Goal: Check status: Check status

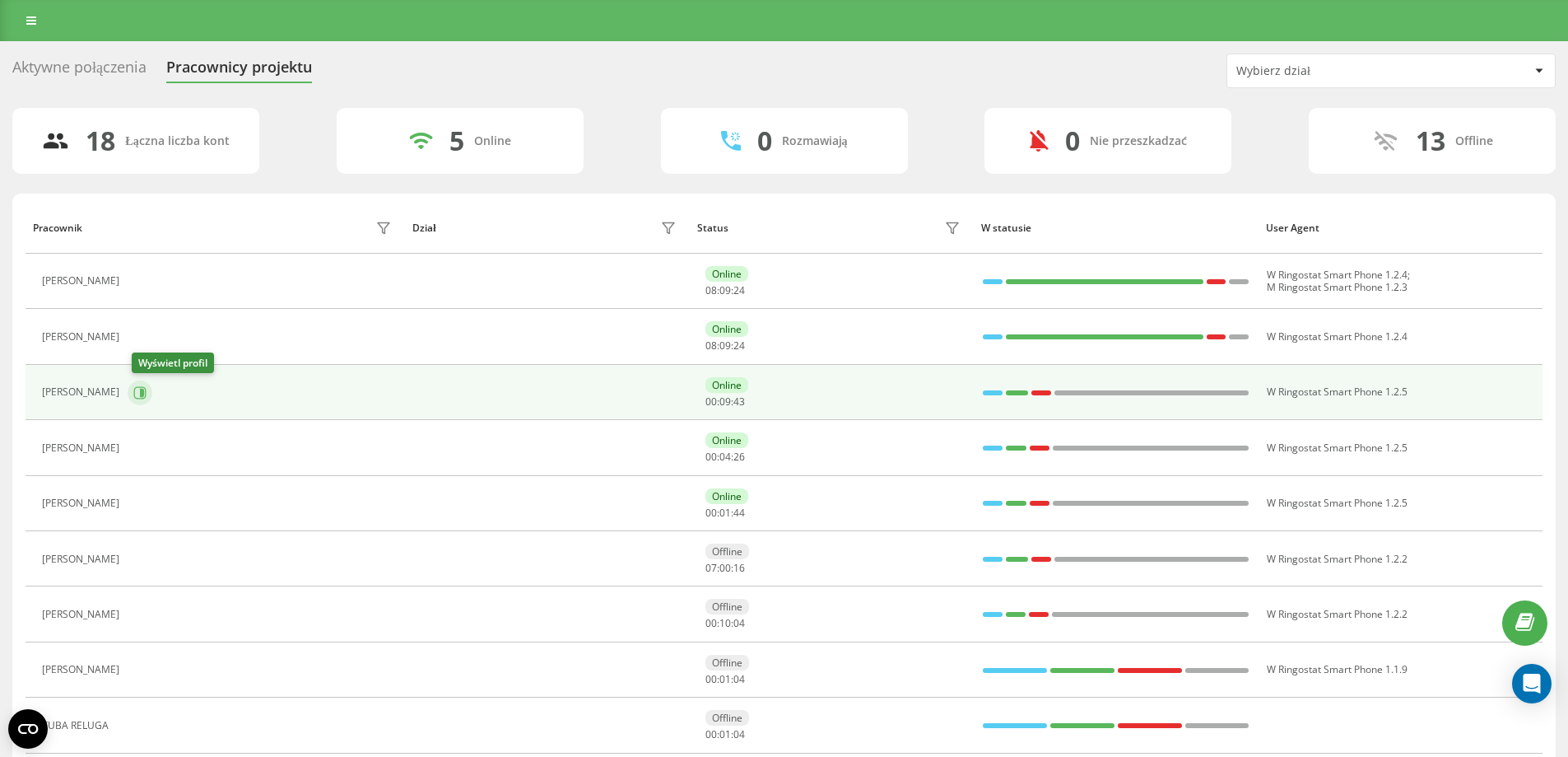
click at [144, 389] on icon at bounding box center [142, 391] width 4 height 8
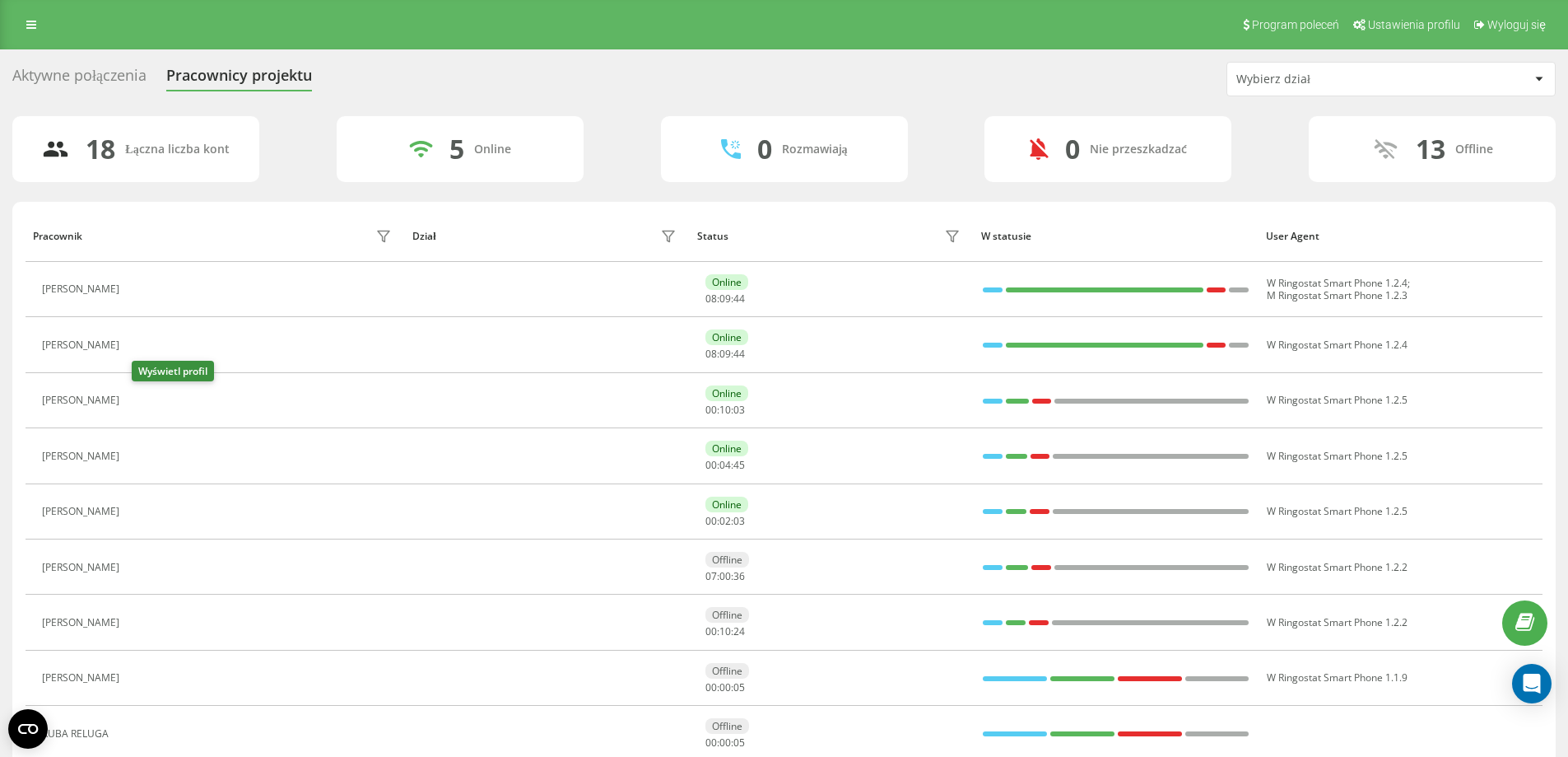
click at [144, 399] on icon at bounding box center [137, 401] width 13 height 13
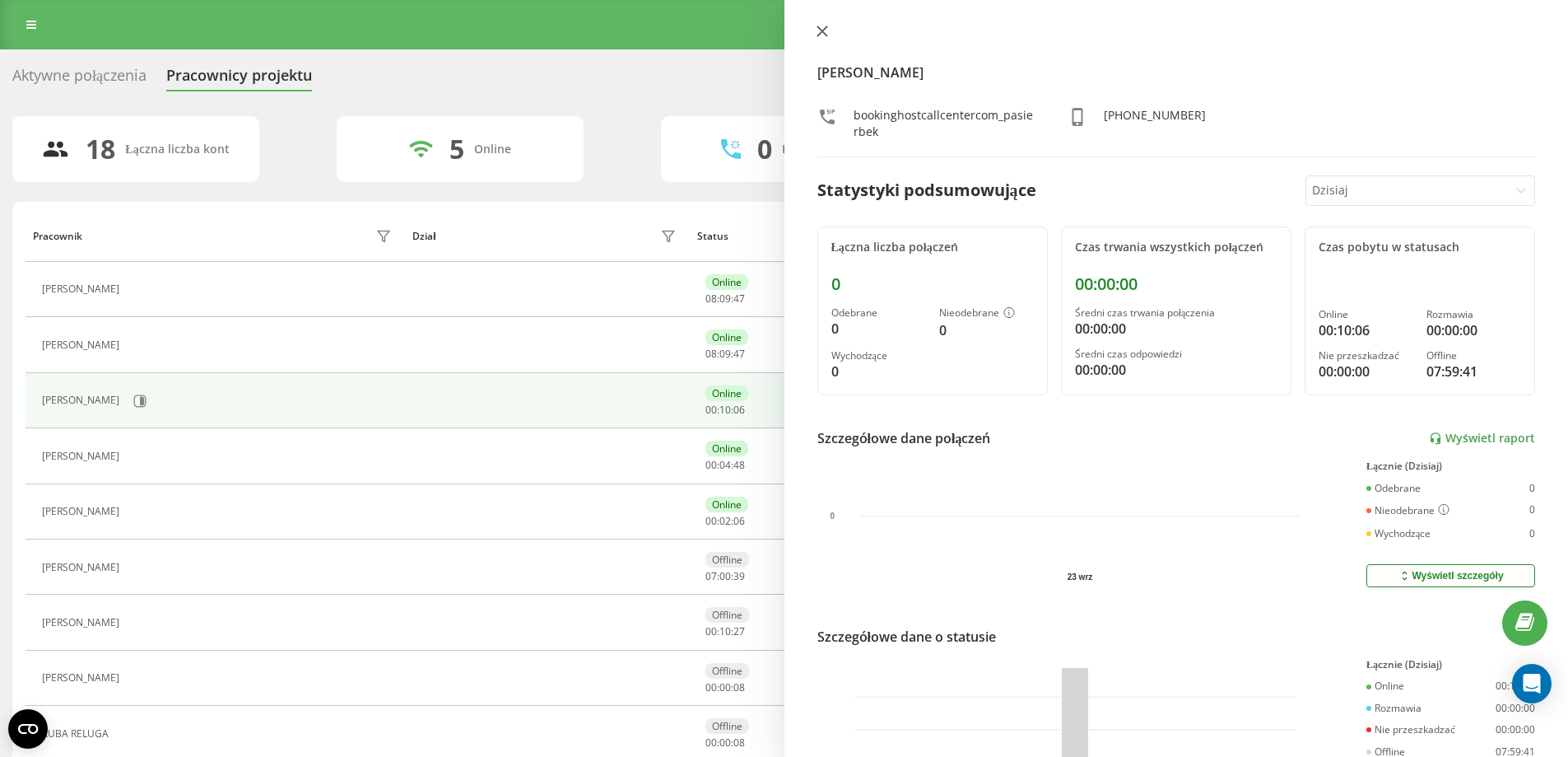
click at [820, 29] on icon at bounding box center [821, 31] width 10 height 10
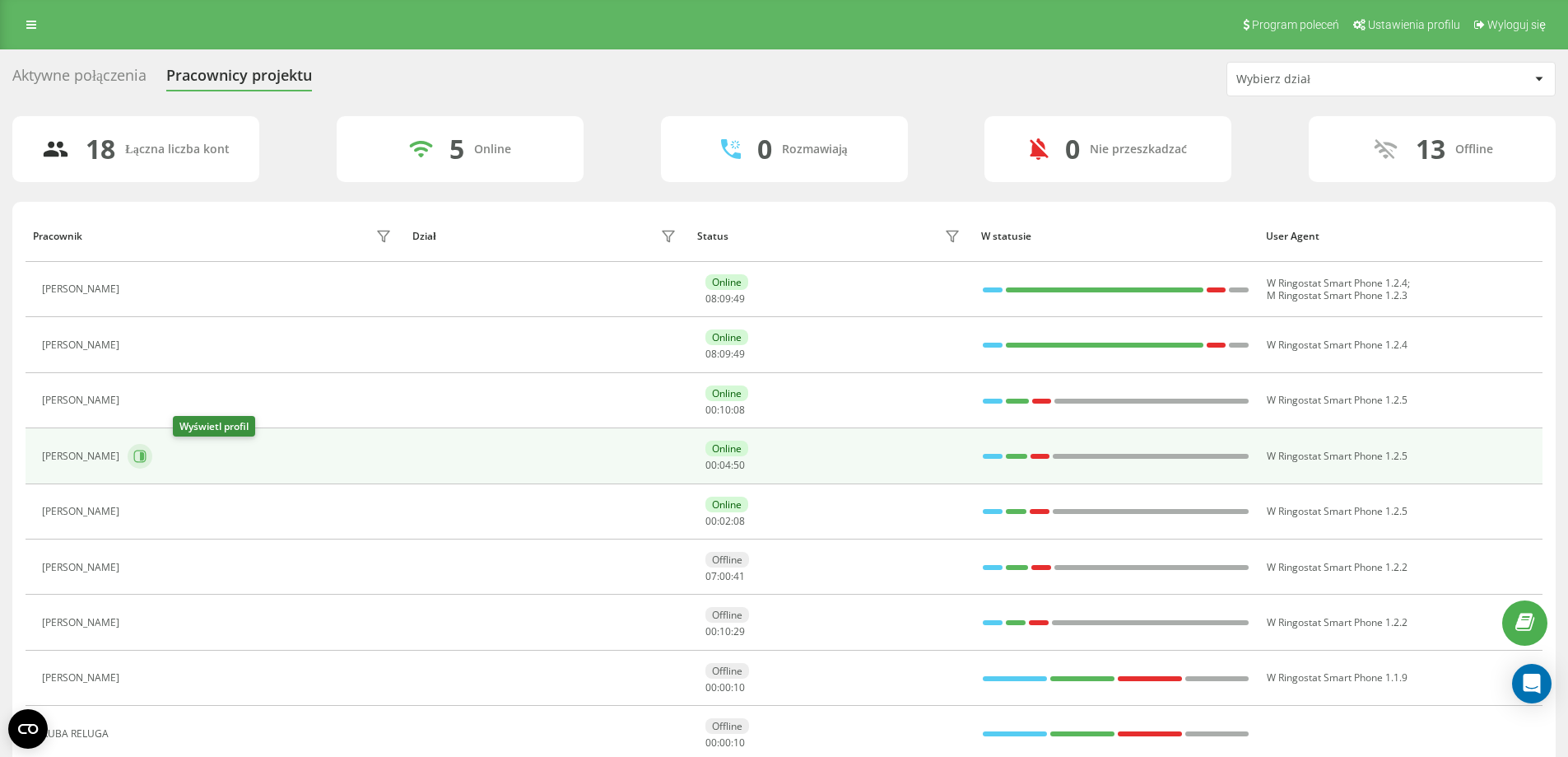
click at [147, 457] on icon at bounding box center [140, 456] width 13 height 13
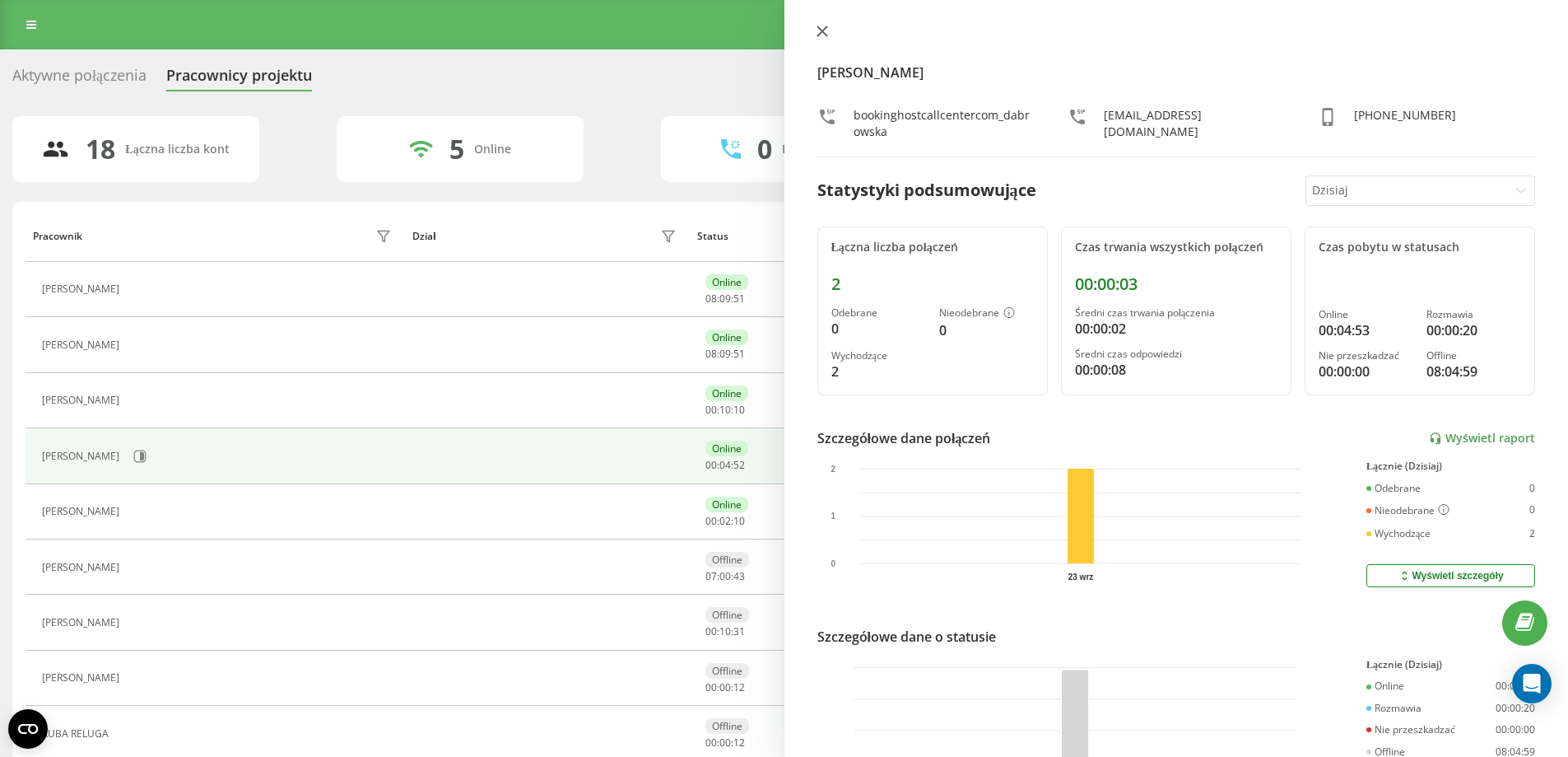
click at [821, 26] on icon at bounding box center [822, 32] width 11 height 11
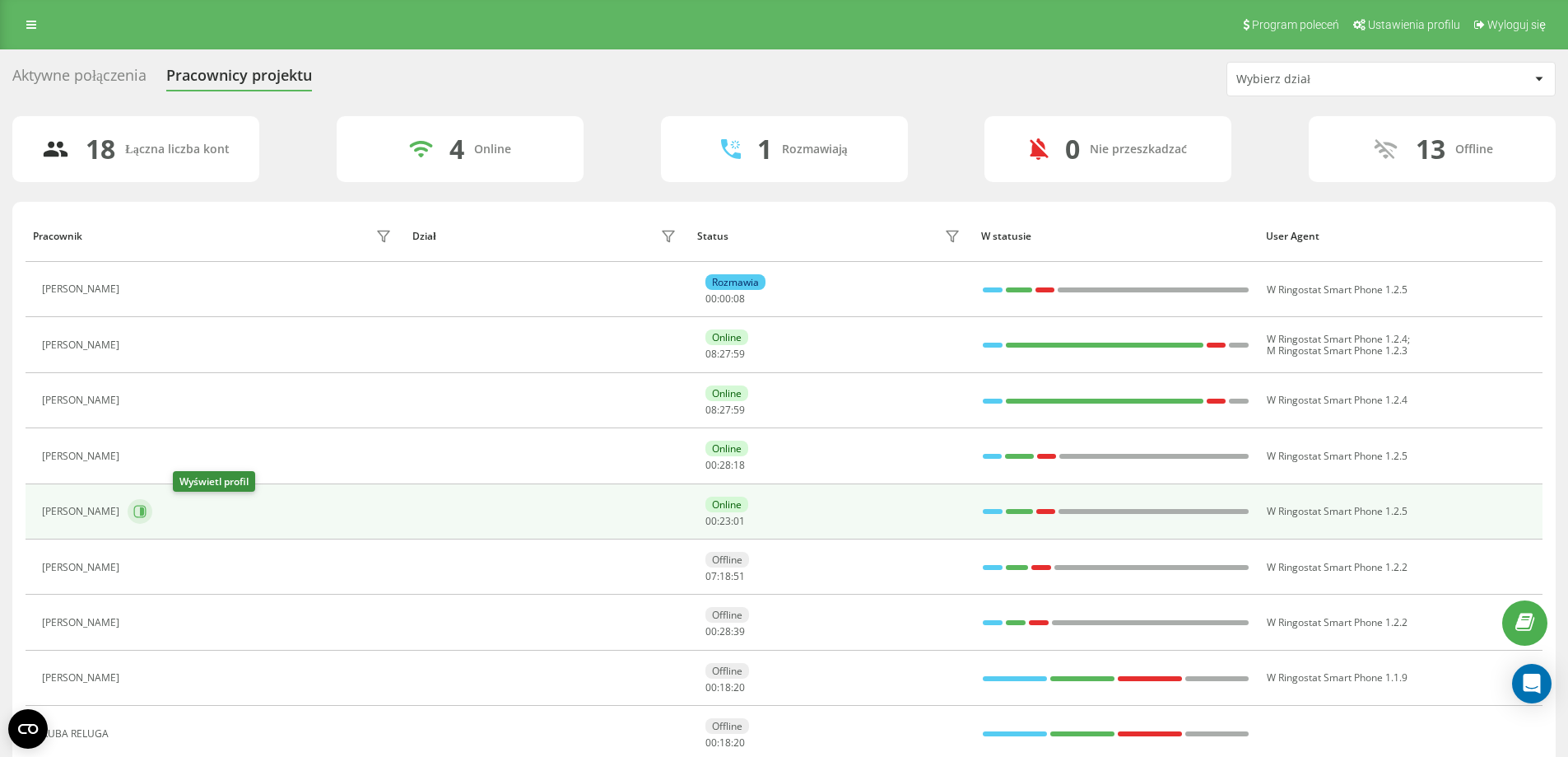
click at [147, 511] on icon at bounding box center [140, 511] width 13 height 13
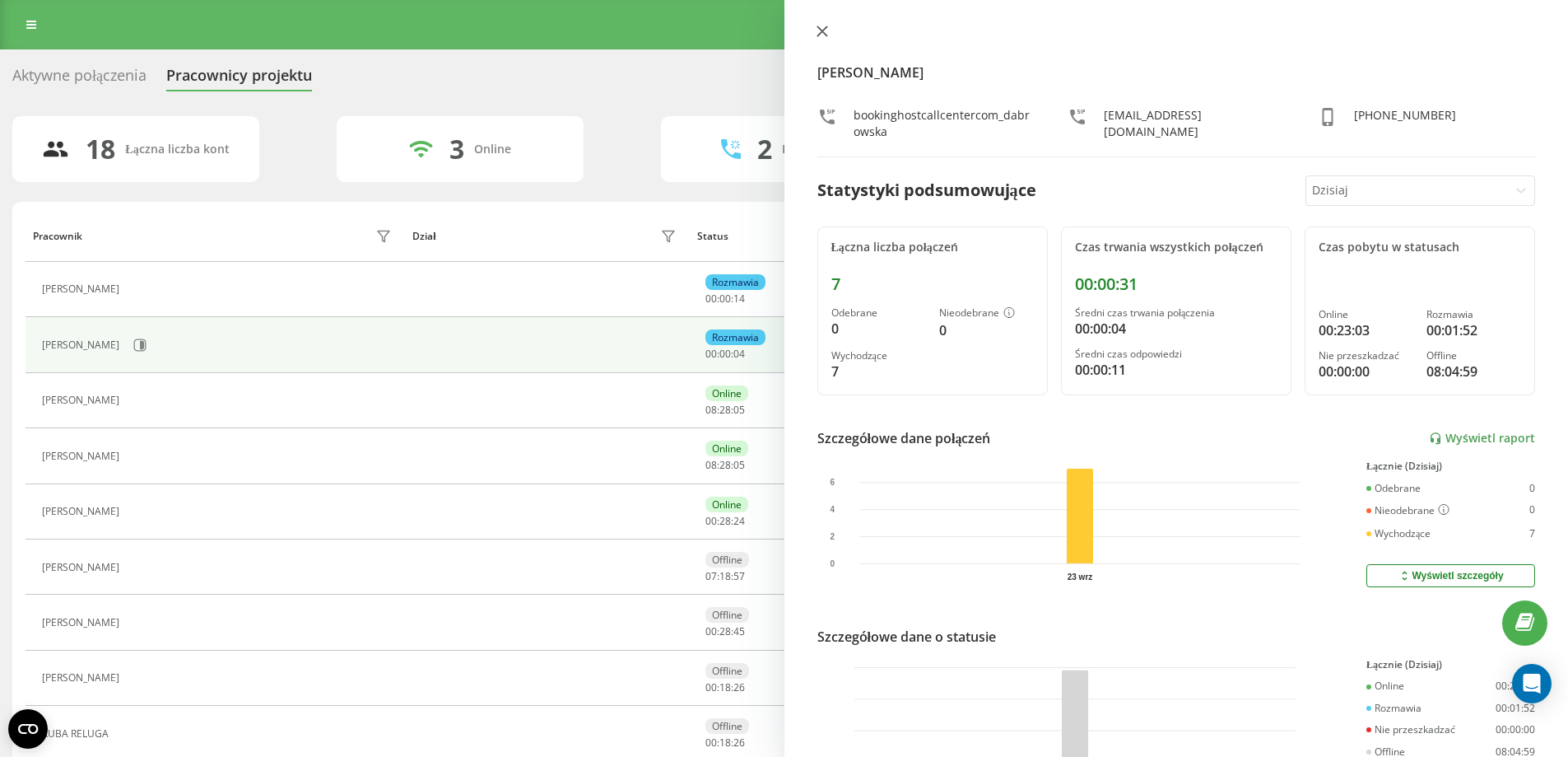
click at [816, 29] on icon at bounding box center [822, 32] width 11 height 11
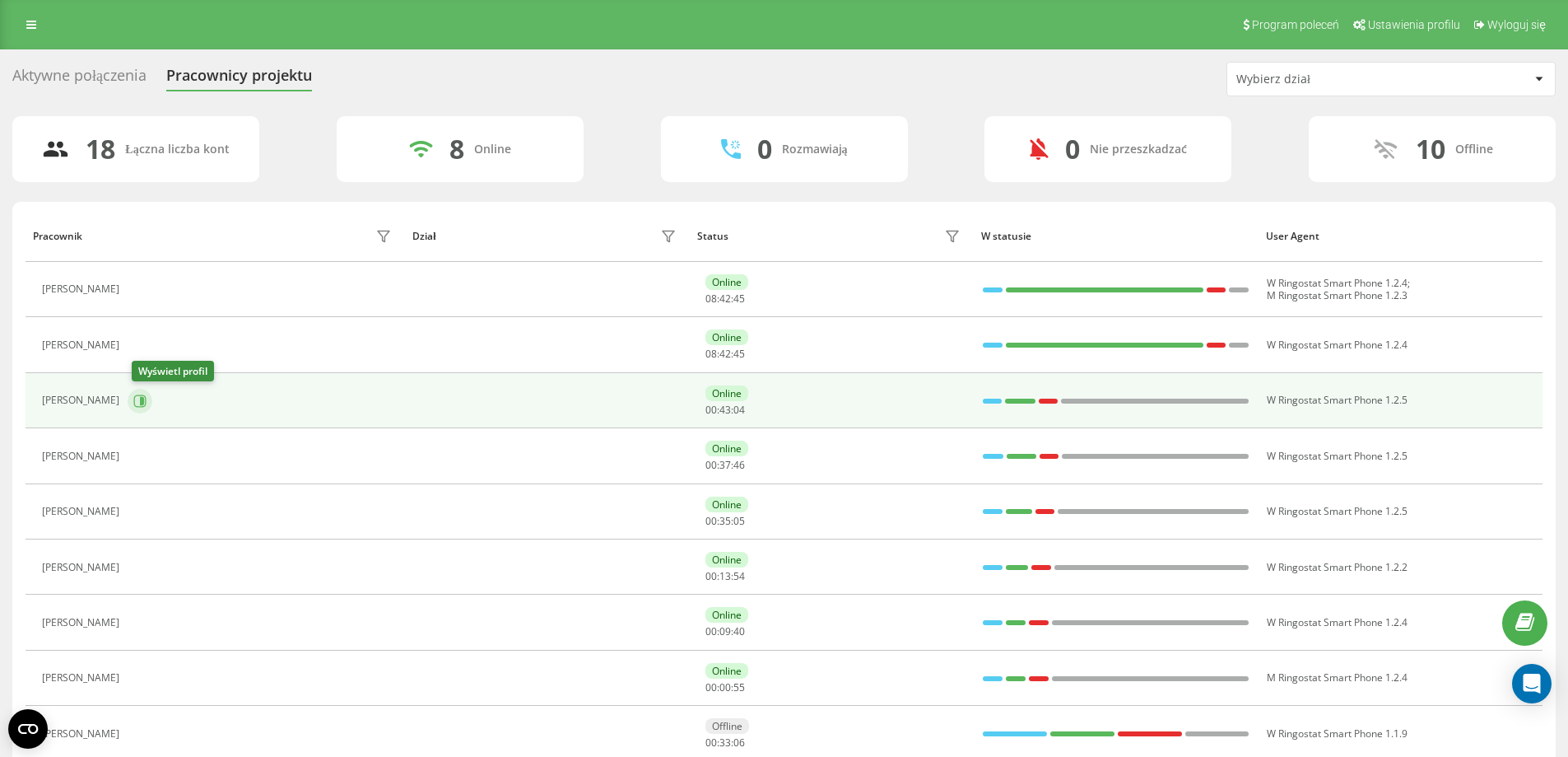
click at [138, 403] on icon at bounding box center [140, 400] width 12 height 12
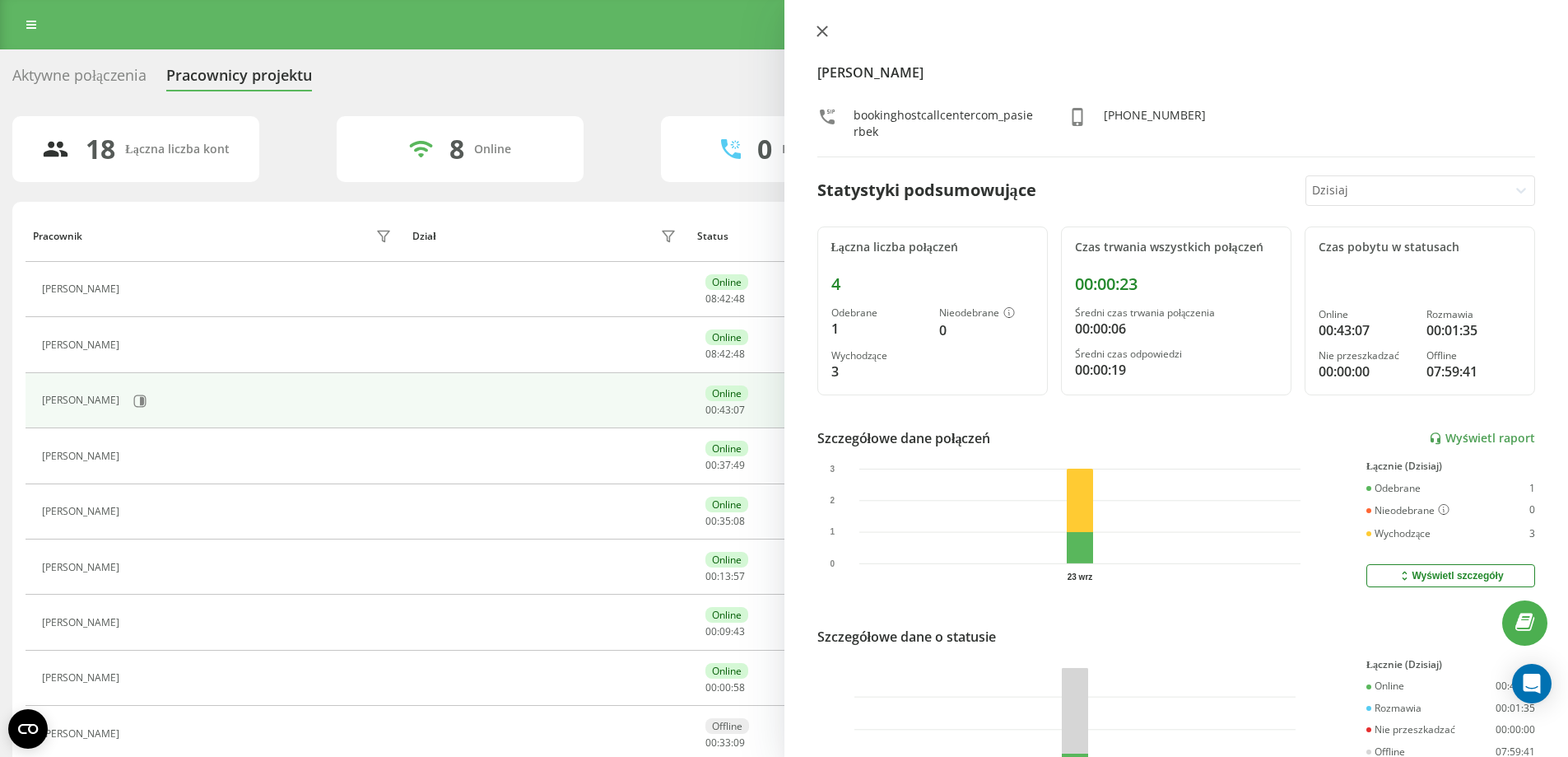
click at [815, 26] on button at bounding box center [822, 32] width 21 height 16
